Goal: Navigation & Orientation: Find specific page/section

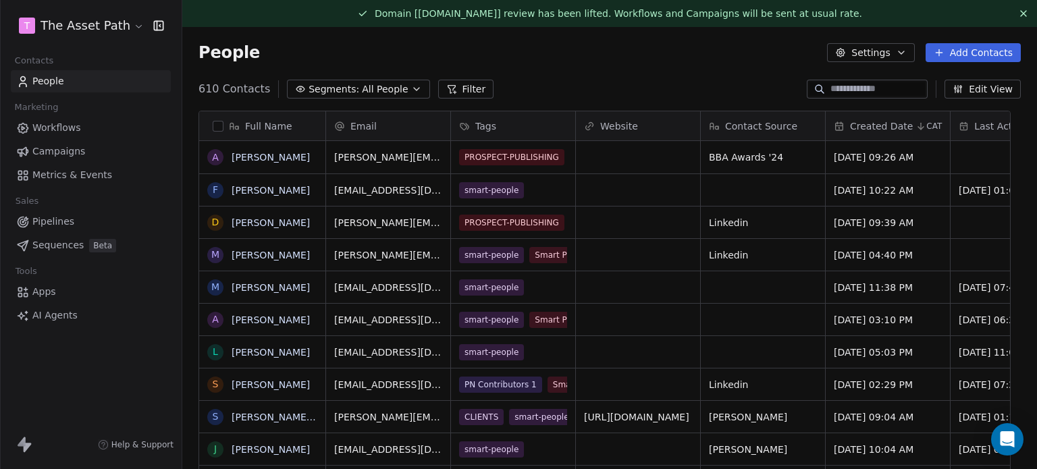
scroll to position [402, 834]
drag, startPoint x: 1013, startPoint y: 14, endPoint x: 997, endPoint y: 13, distance: 15.6
click at [1018, 14] on icon at bounding box center [1023, 13] width 11 height 11
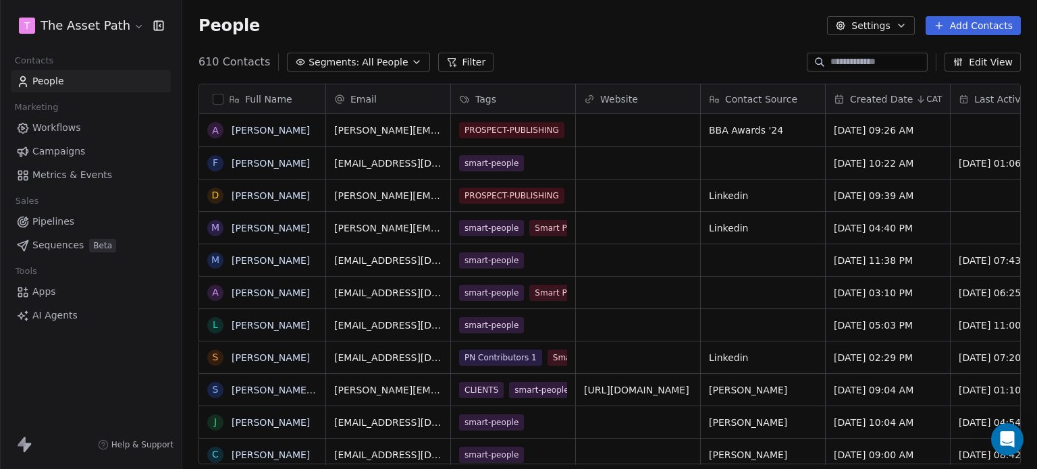
click at [70, 215] on span "Pipelines" at bounding box center [53, 222] width 42 height 14
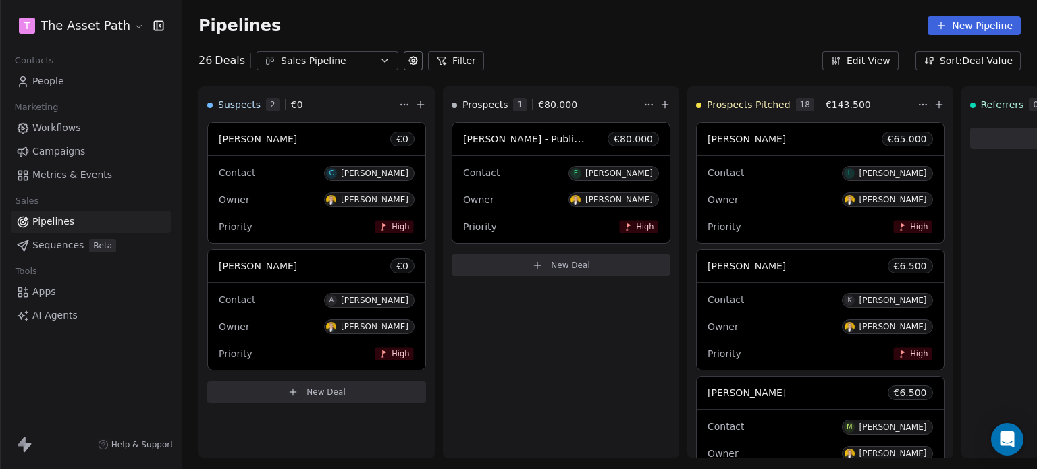
click at [61, 151] on span "Campaigns" at bounding box center [58, 151] width 53 height 14
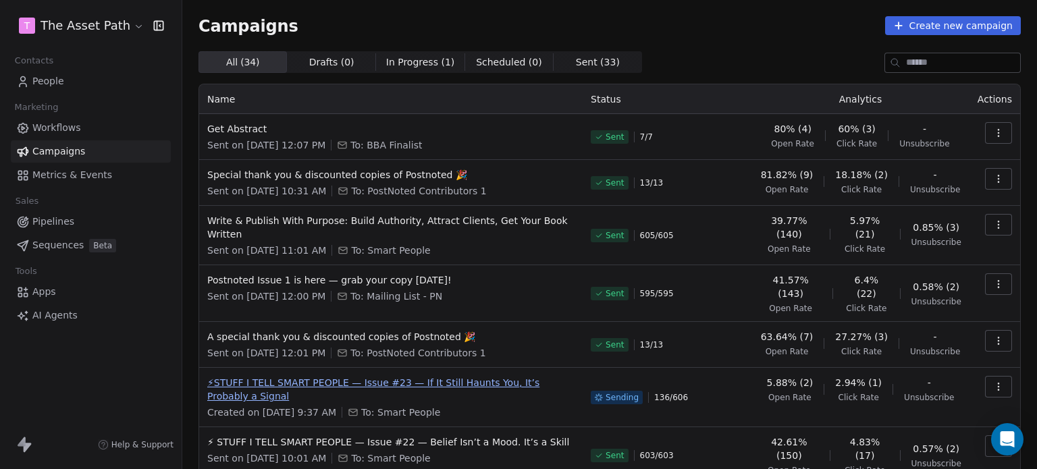
click at [403, 376] on span "⚡STUFF I TELL SMART PEOPLE — Issue #23 — If It Still Haunts You, It’s Probably …" at bounding box center [390, 389] width 367 height 27
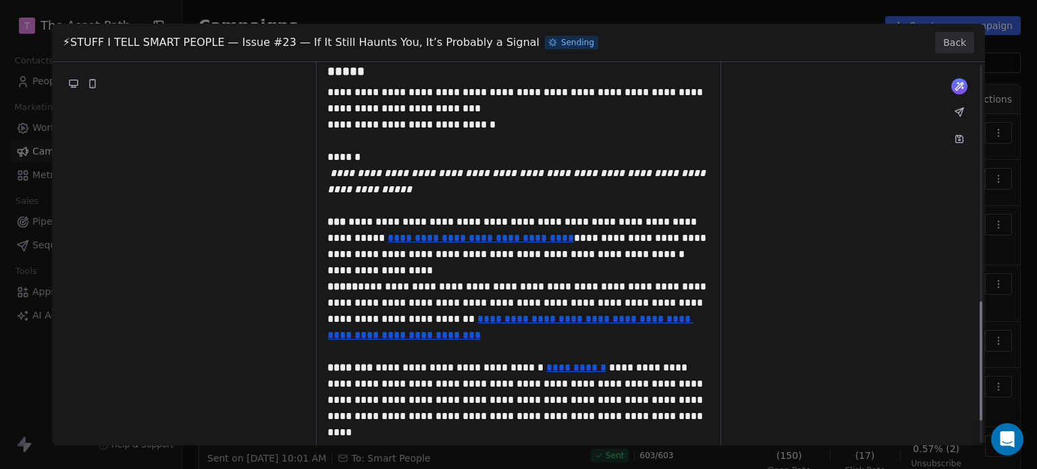
scroll to position [829, 0]
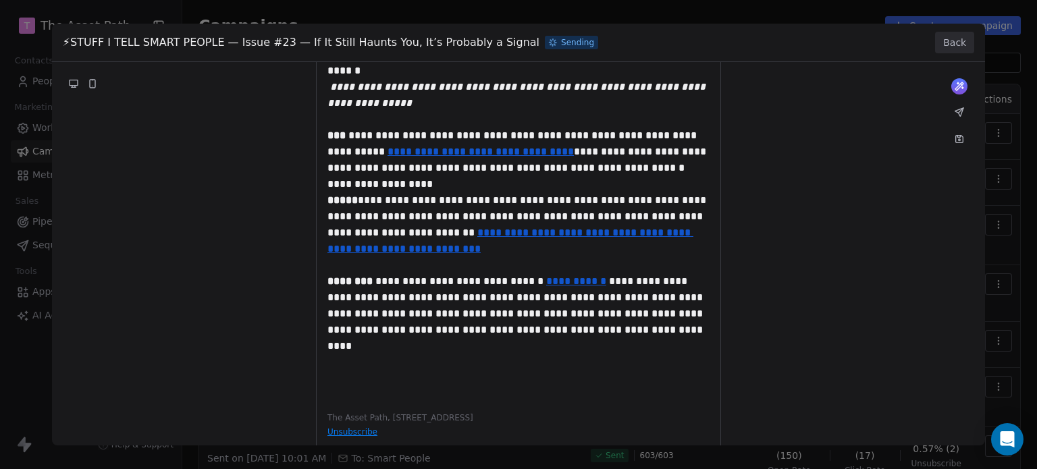
click at [953, 40] on button "Back" at bounding box center [954, 43] width 39 height 22
